Goal: Navigation & Orientation: Understand site structure

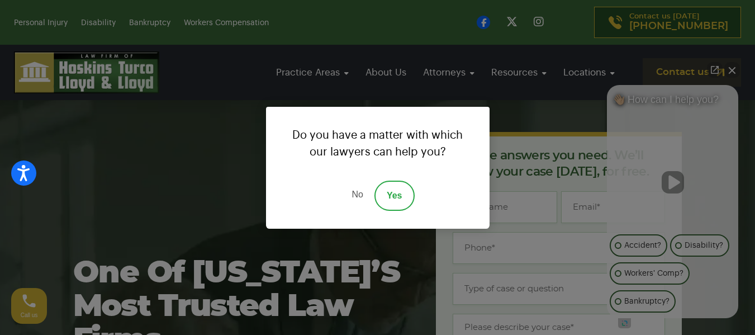
click at [353, 190] on link "No" at bounding box center [357, 196] width 34 height 30
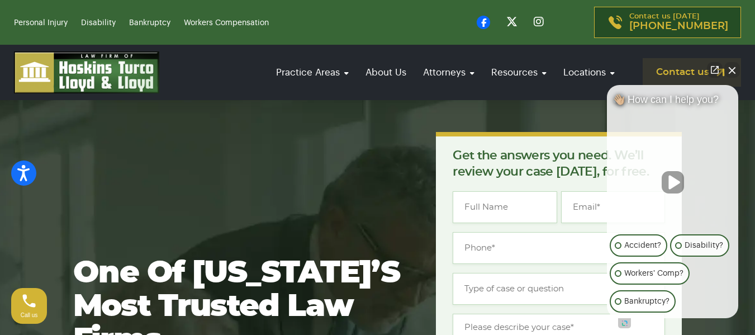
click at [728, 69] on button "Close Intaker Chat Widget" at bounding box center [732, 70] width 16 height 16
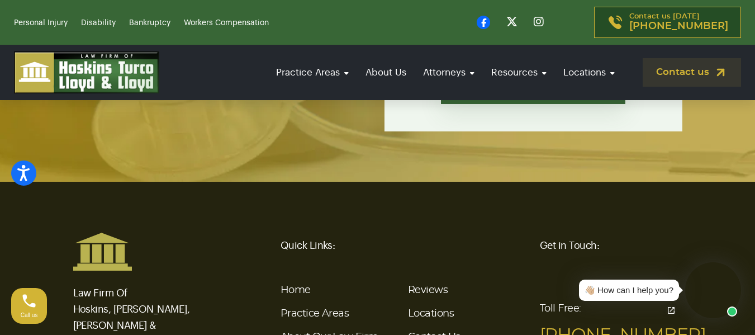
scroll to position [4478, 0]
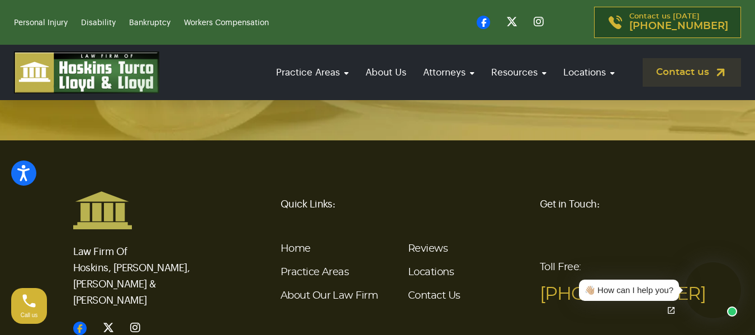
click at [84, 321] on icon at bounding box center [79, 327] width 13 height 13
